Goal: Task Accomplishment & Management: Use online tool/utility

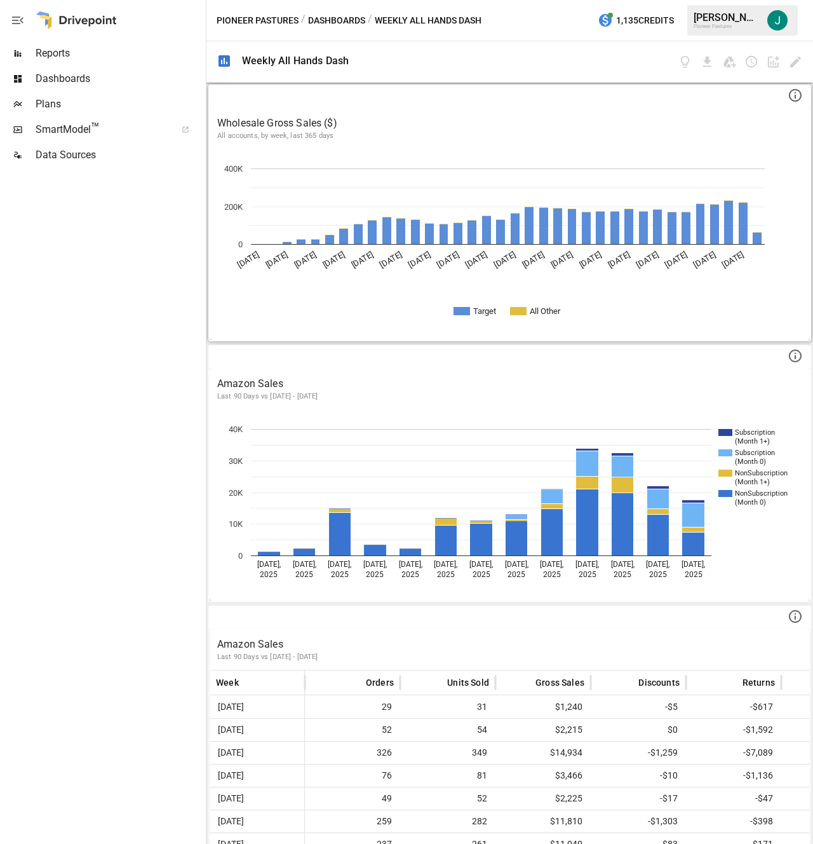
click at [788, 96] on icon at bounding box center [795, 95] width 15 height 15
click at [513, 41] on div at bounding box center [581, 61] width 444 height 41
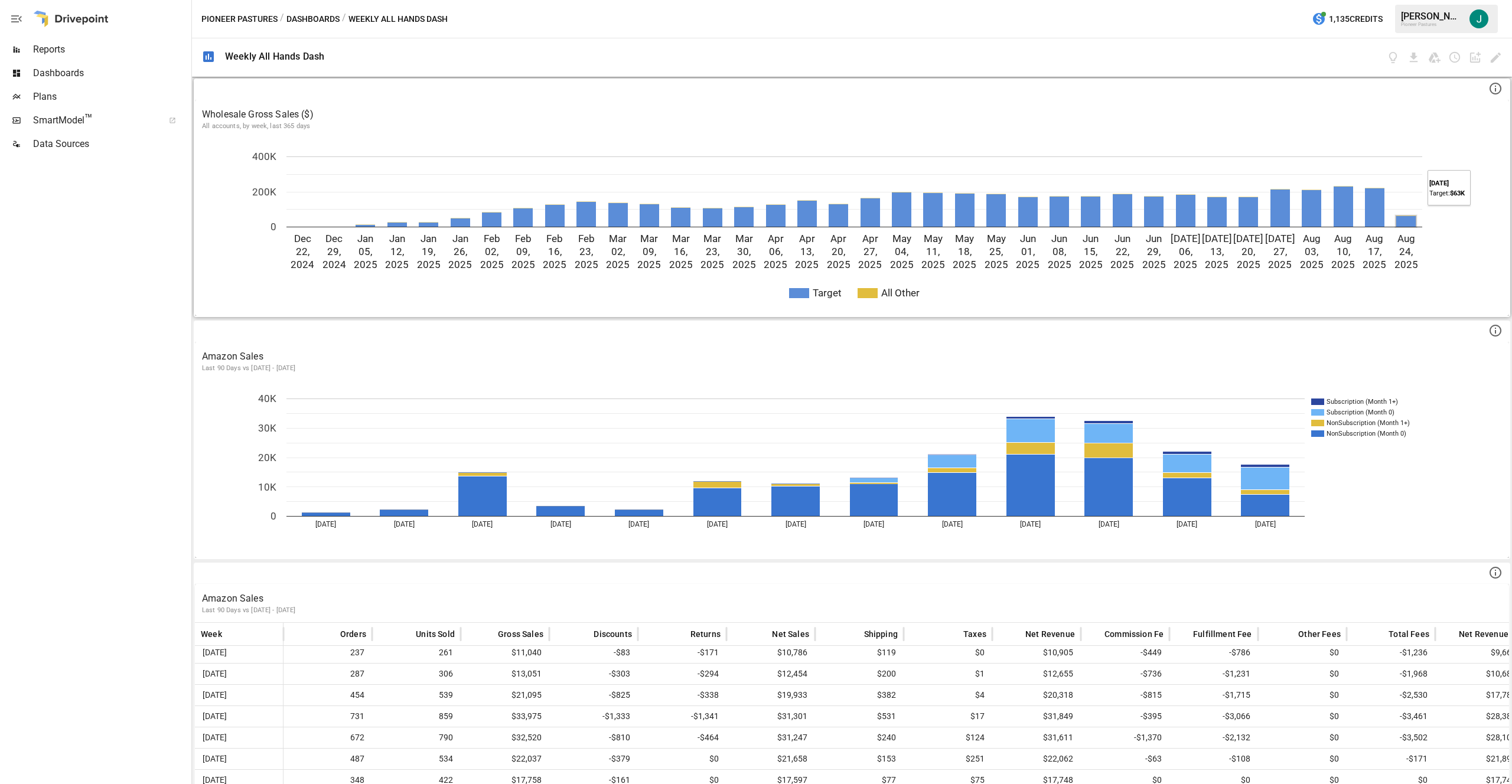
click at [756, 221] on rect "A chart." at bounding box center [1405, 221] width 20 height 10
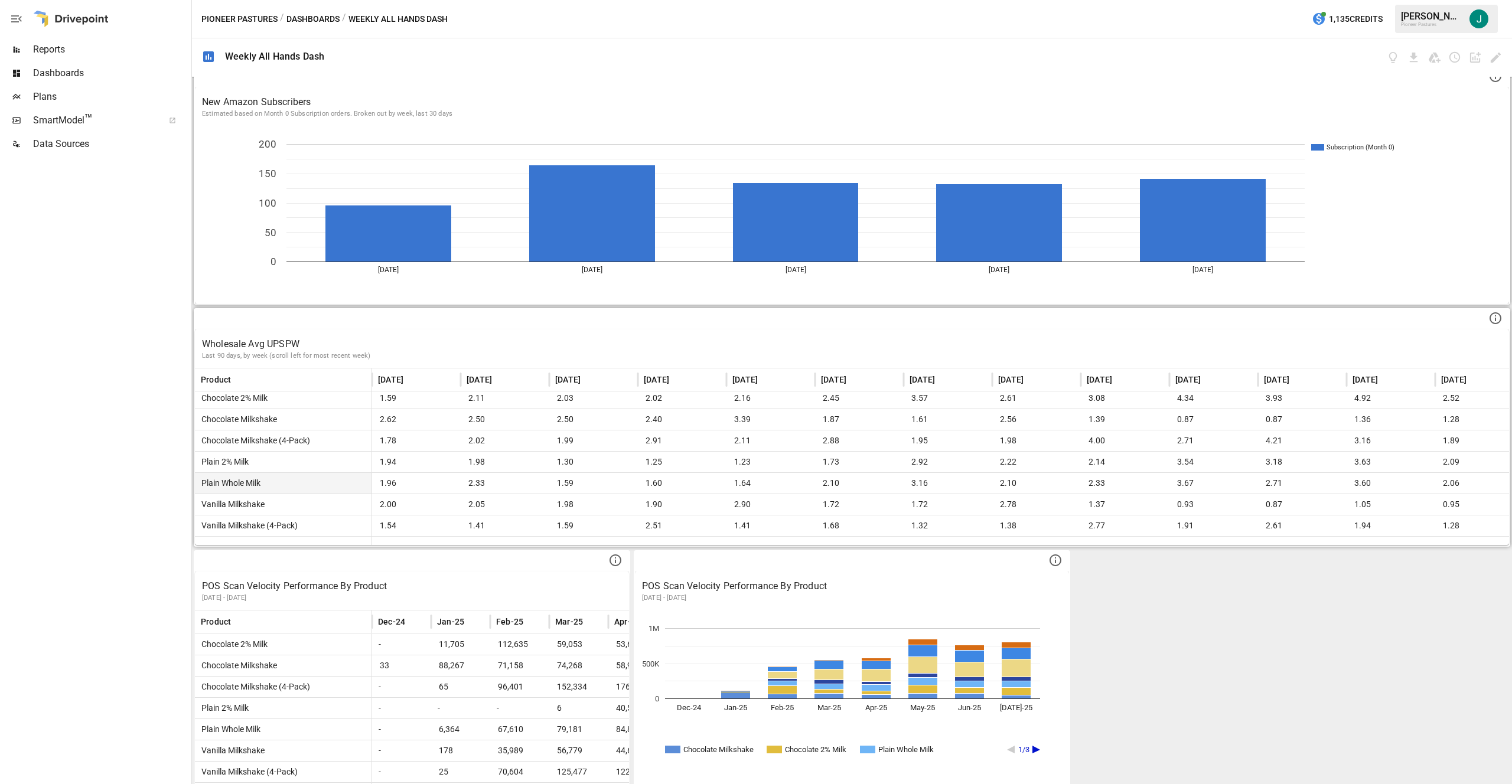
scroll to position [745, 0]
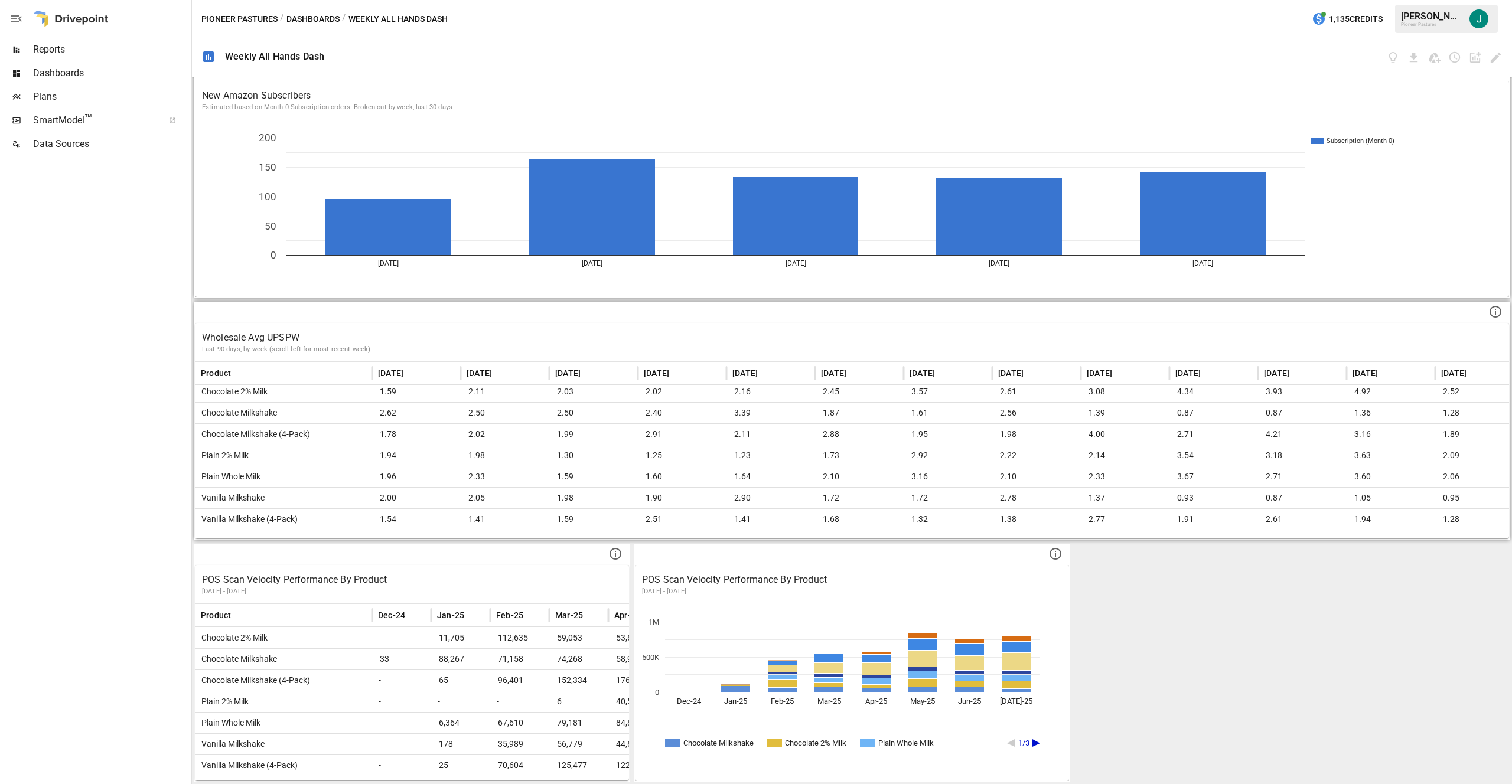
click at [689, 534] on div at bounding box center [952, 534] width 1161 height 9
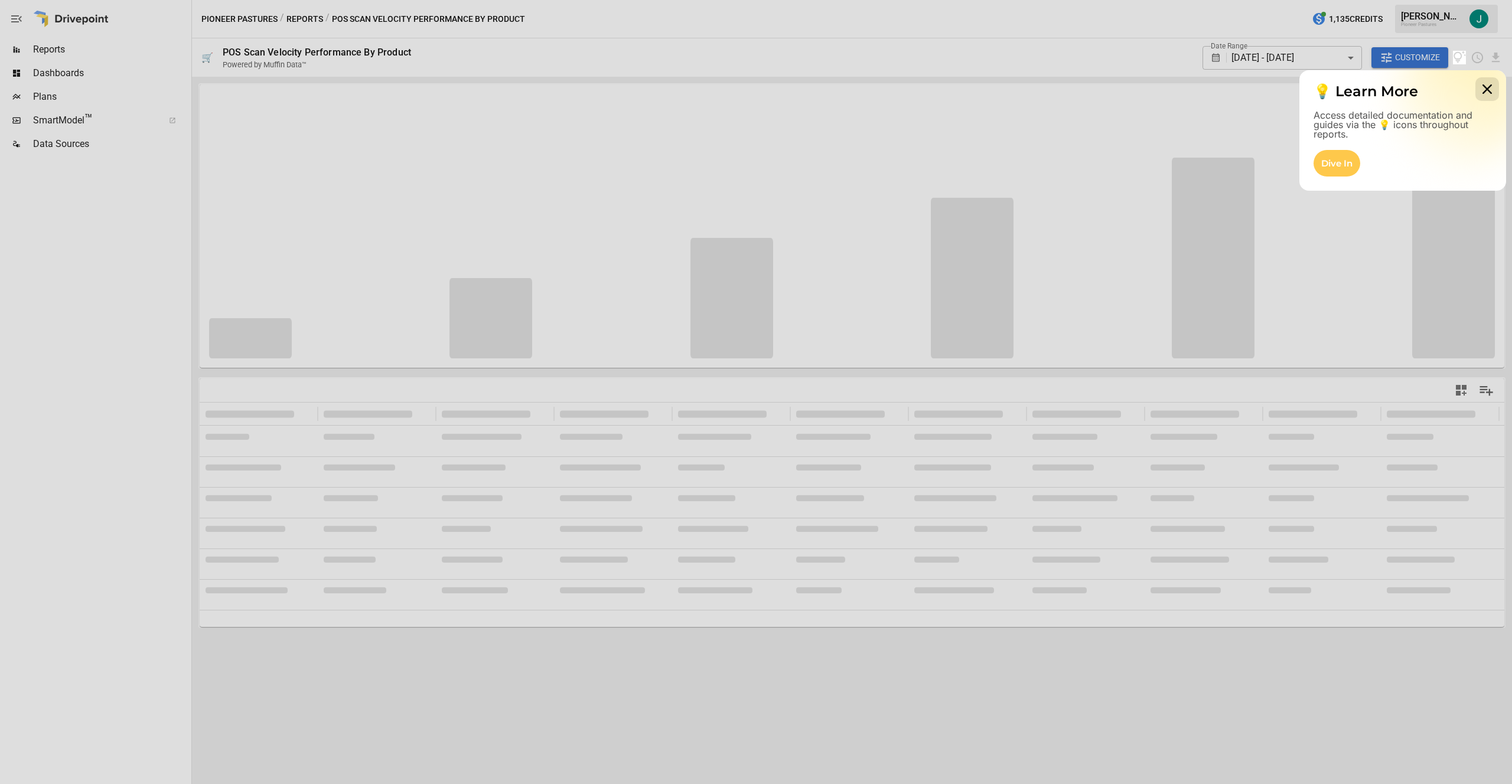
click at [756, 80] on icon at bounding box center [1486, 88] width 23 height 23
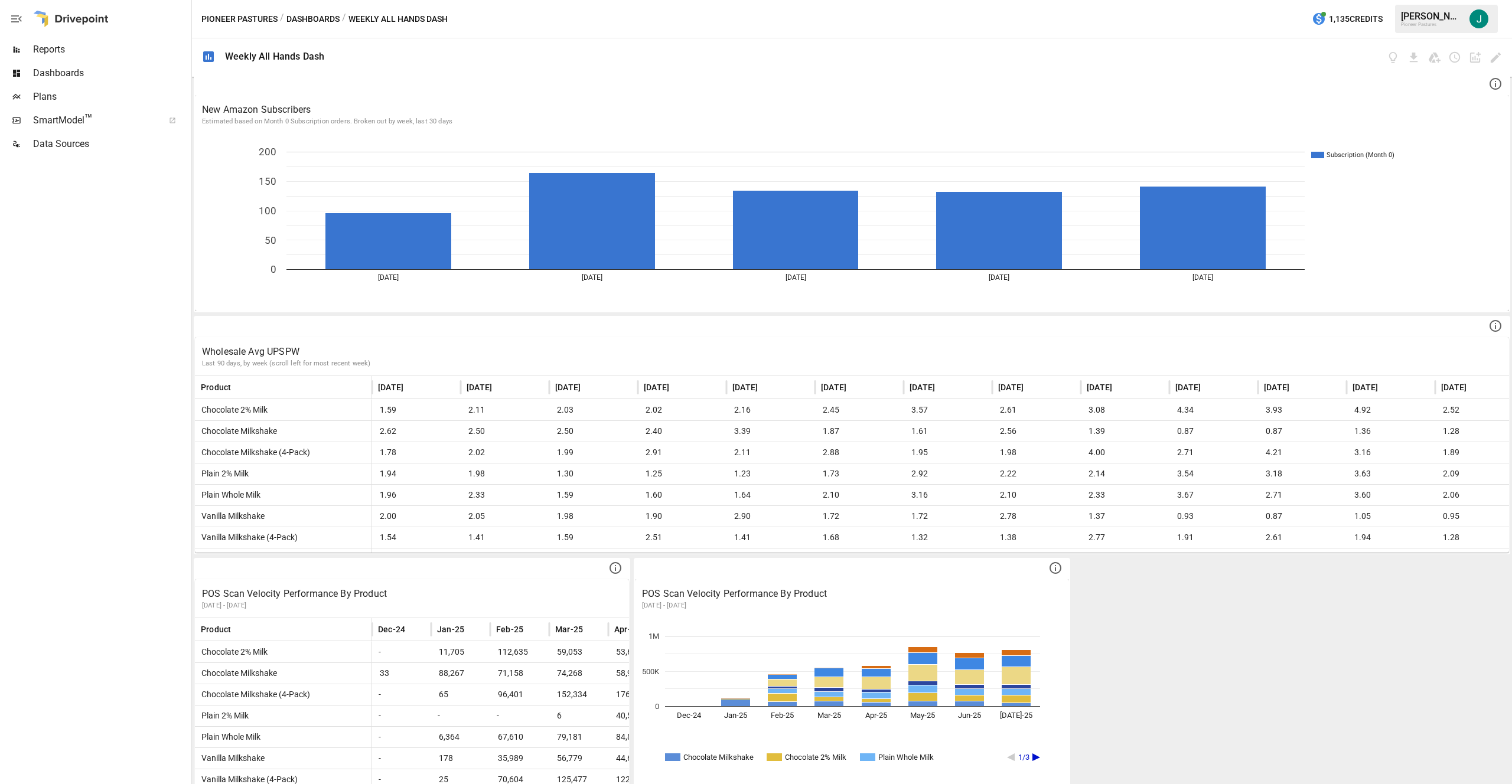
scroll to position [745, 0]
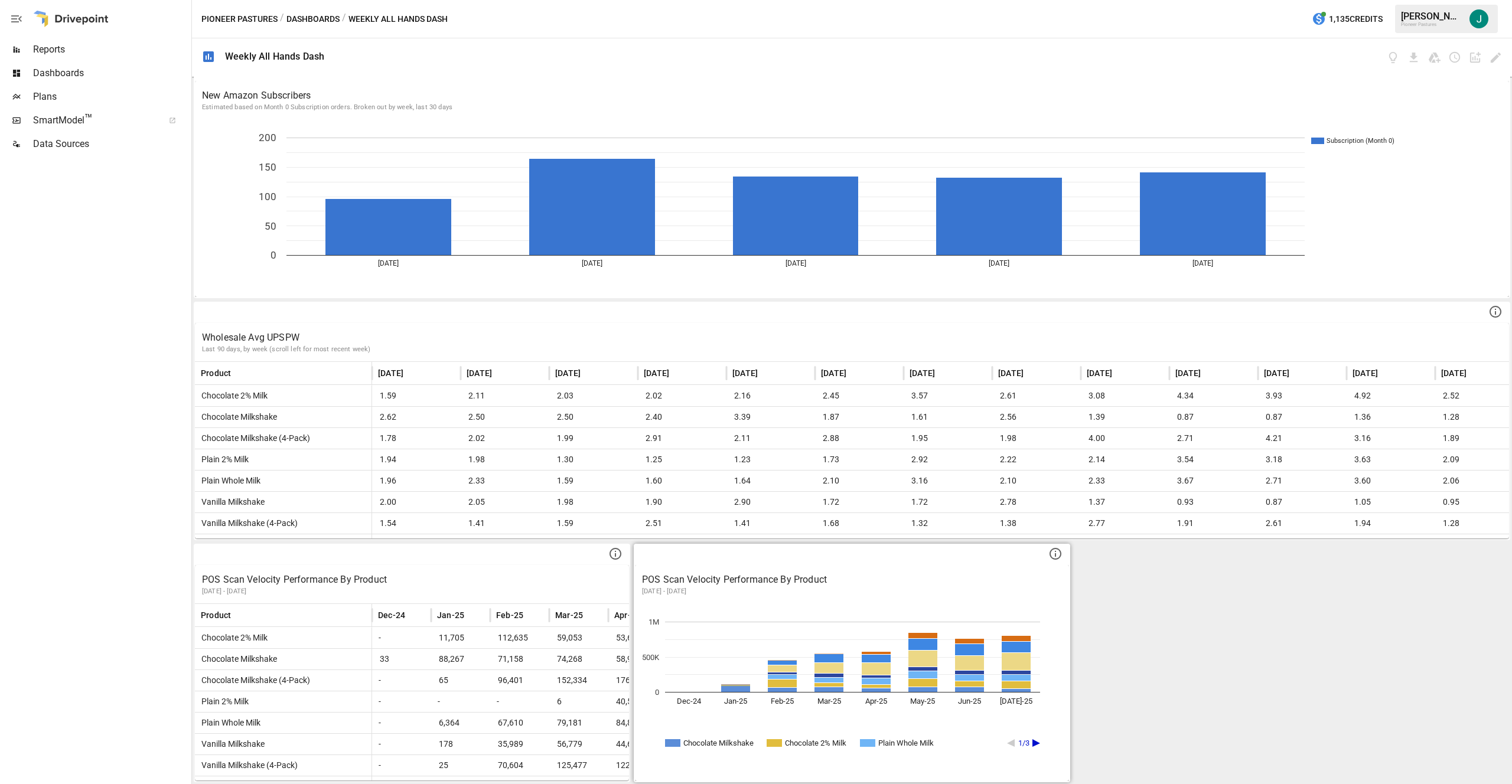
click at [756, 585] on p "POS Scan Velocity Performance By Product" at bounding box center [852, 579] width 420 height 14
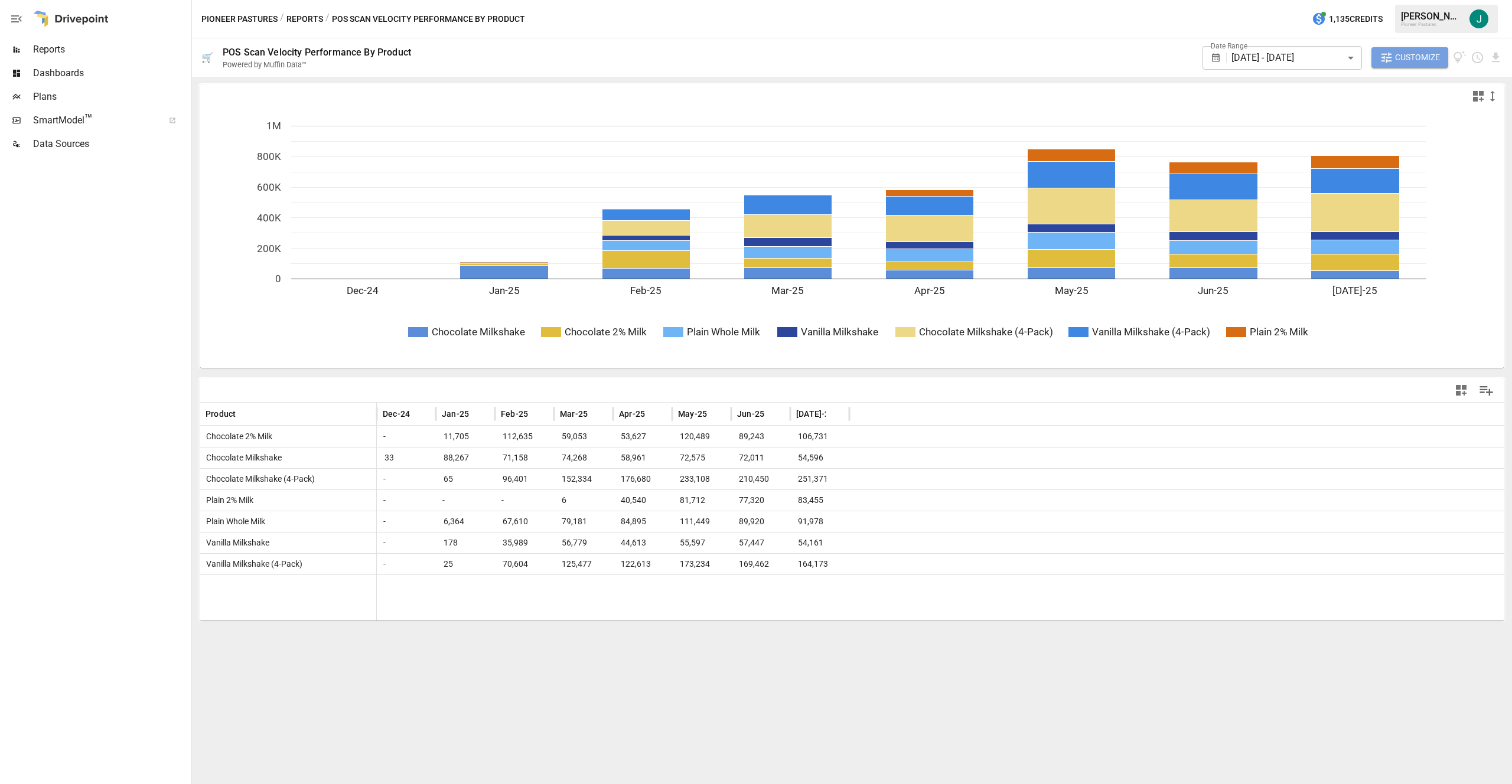
click at [756, 56] on span "Customize" at bounding box center [1417, 58] width 45 height 15
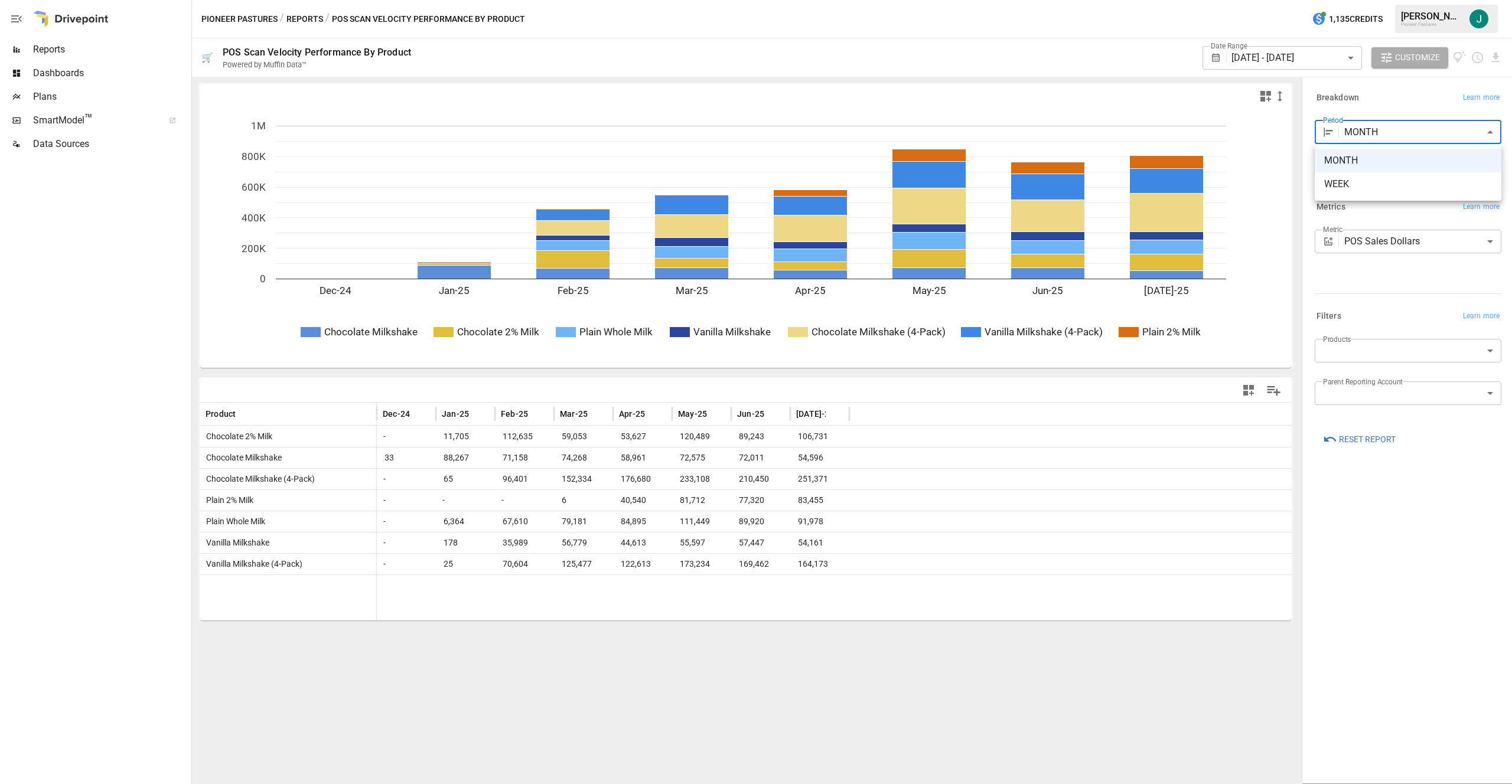
click at [756, 0] on body "Reports Dashboards Plans SmartModel ™ Data Sources Pioneer Pastures / Reports /…" at bounding box center [756, 0] width 1512 height 0
click at [756, 182] on span "WEEK" at bounding box center [1408, 184] width 167 height 14
type input "****"
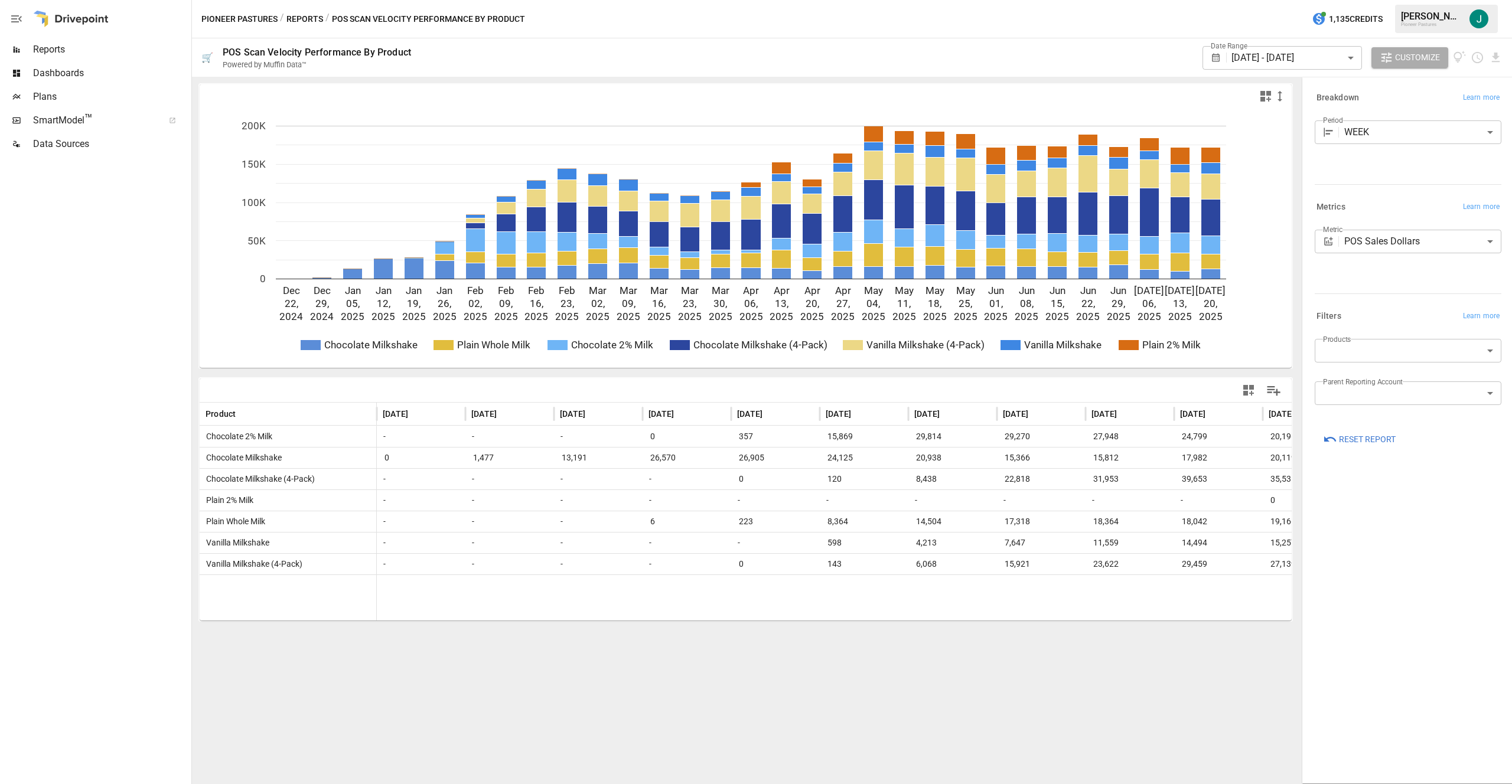
click at [756, 103] on div at bounding box center [745, 96] width 1092 height 23
